Goal: Task Accomplishment & Management: Use online tool/utility

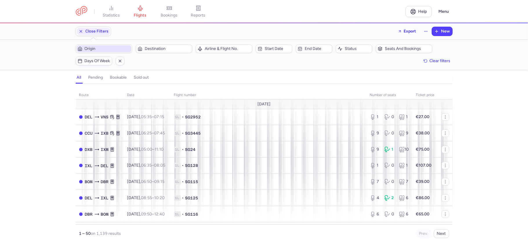
click at [112, 46] on span "Origin" at bounding box center [104, 48] width 55 height 7
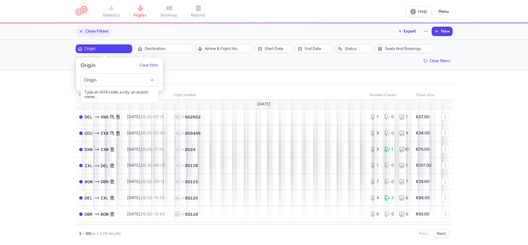
click at [109, 79] on input "-searchbox" at bounding box center [119, 80] width 71 height 6
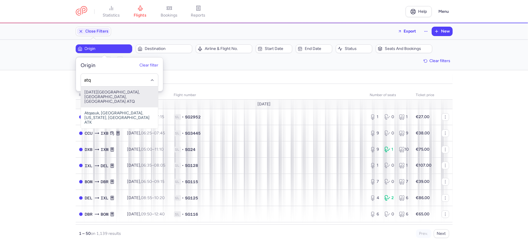
click at [121, 92] on span "[DATE][GEOGRAPHIC_DATA], [GEOGRAPHIC_DATA], [GEOGRAPHIC_DATA] ATQ" at bounding box center [119, 96] width 77 height 21
type input "atq"
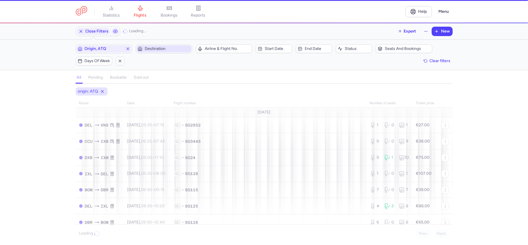
click at [162, 48] on span "Destination" at bounding box center [168, 48] width 46 height 5
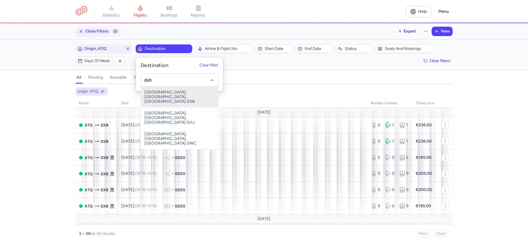
click at [171, 93] on span "[GEOGRAPHIC_DATA], [GEOGRAPHIC_DATA], [GEOGRAPHIC_DATA] DXB" at bounding box center [179, 96] width 77 height 21
type input "dxb"
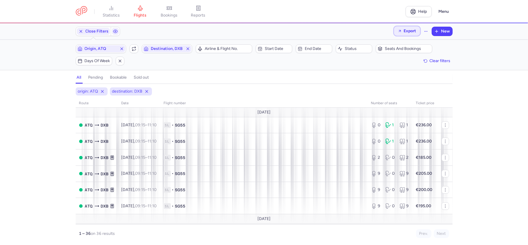
click at [410, 29] on span "Export" at bounding box center [410, 31] width 12 height 4
click at [325, 34] on div "Close Filters Export New" at bounding box center [264, 31] width 382 height 14
click at [444, 10] on button "Menu" at bounding box center [443, 11] width 17 height 11
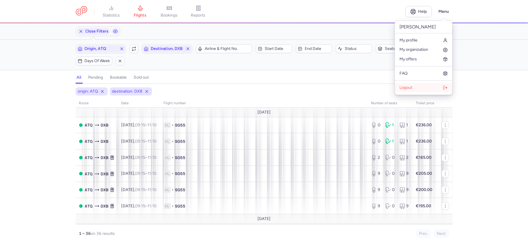
click at [411, 86] on span "Logout" at bounding box center [406, 87] width 13 height 5
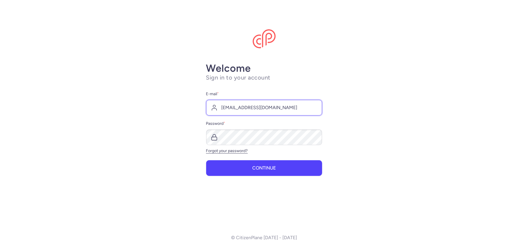
click at [244, 109] on input "info+api@journeydeal.com" at bounding box center [264, 108] width 116 height 16
type input "info@journeydeal.com"
click at [258, 157] on form "E-mail * info@journeydeal.com Password * Forgot your password? Continue" at bounding box center [264, 133] width 116 height 85
click at [258, 165] on span "Continue" at bounding box center [263, 167] width 23 height 5
